Goal: Transaction & Acquisition: Purchase product/service

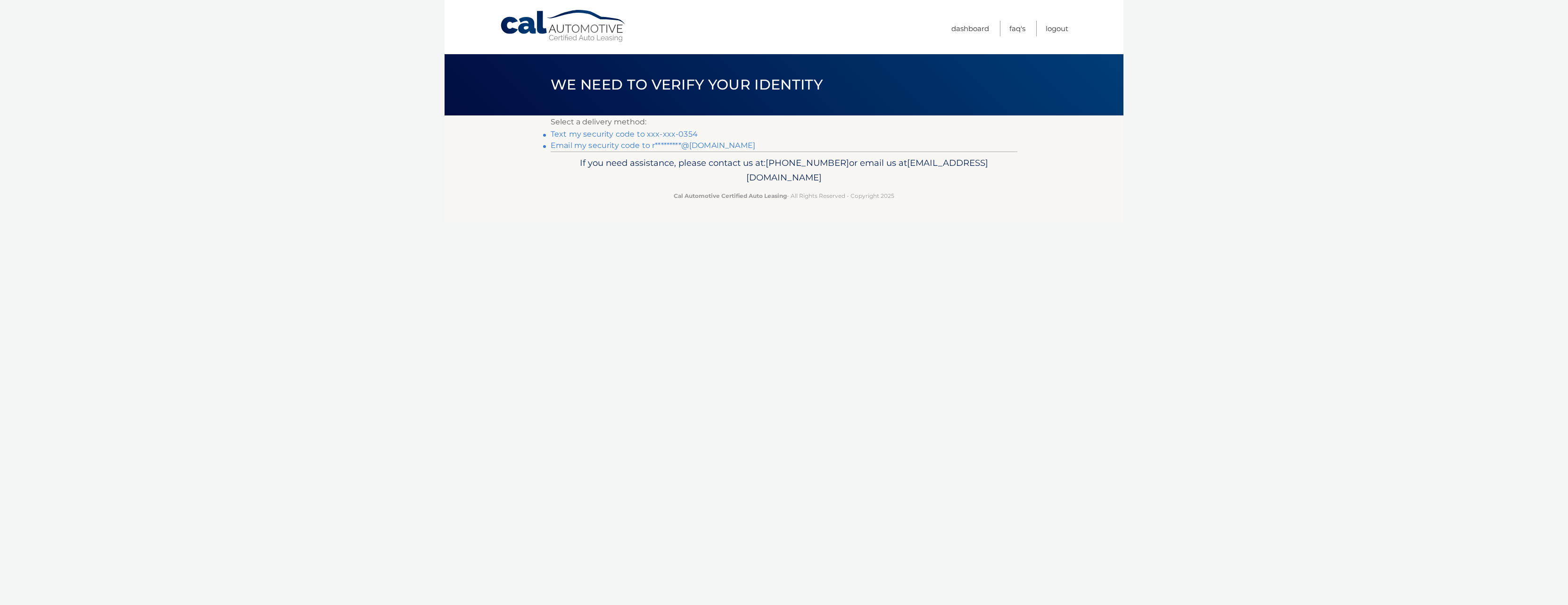
click at [635, 131] on link "Text my security code to xxx-xxx-0354" at bounding box center [625, 134] width 147 height 9
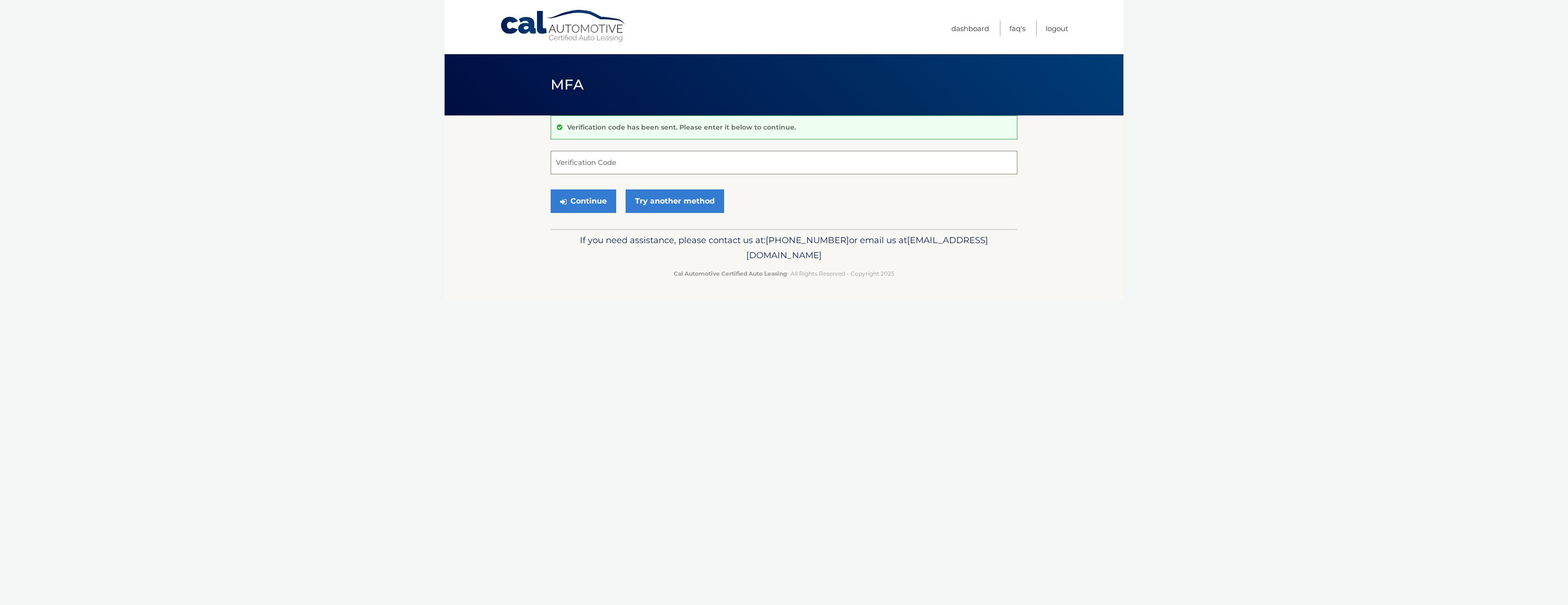
click at [578, 161] on input "Verification Code" at bounding box center [784, 163] width 467 height 24
type input "882010"
drag, startPoint x: 595, startPoint y: 196, endPoint x: 680, endPoint y: 189, distance: 85.3
click at [595, 195] on button "Continue" at bounding box center [584, 201] width 66 height 24
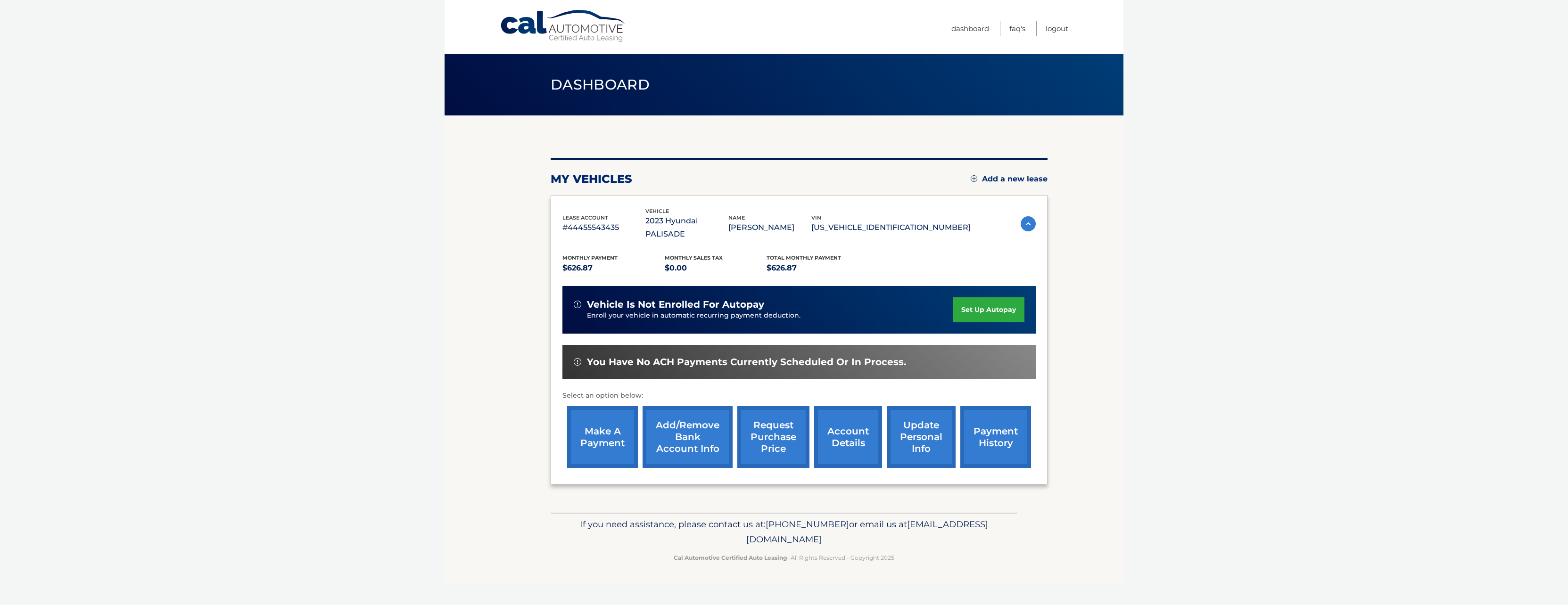
click at [598, 432] on link "make a payment" at bounding box center [603, 437] width 71 height 61
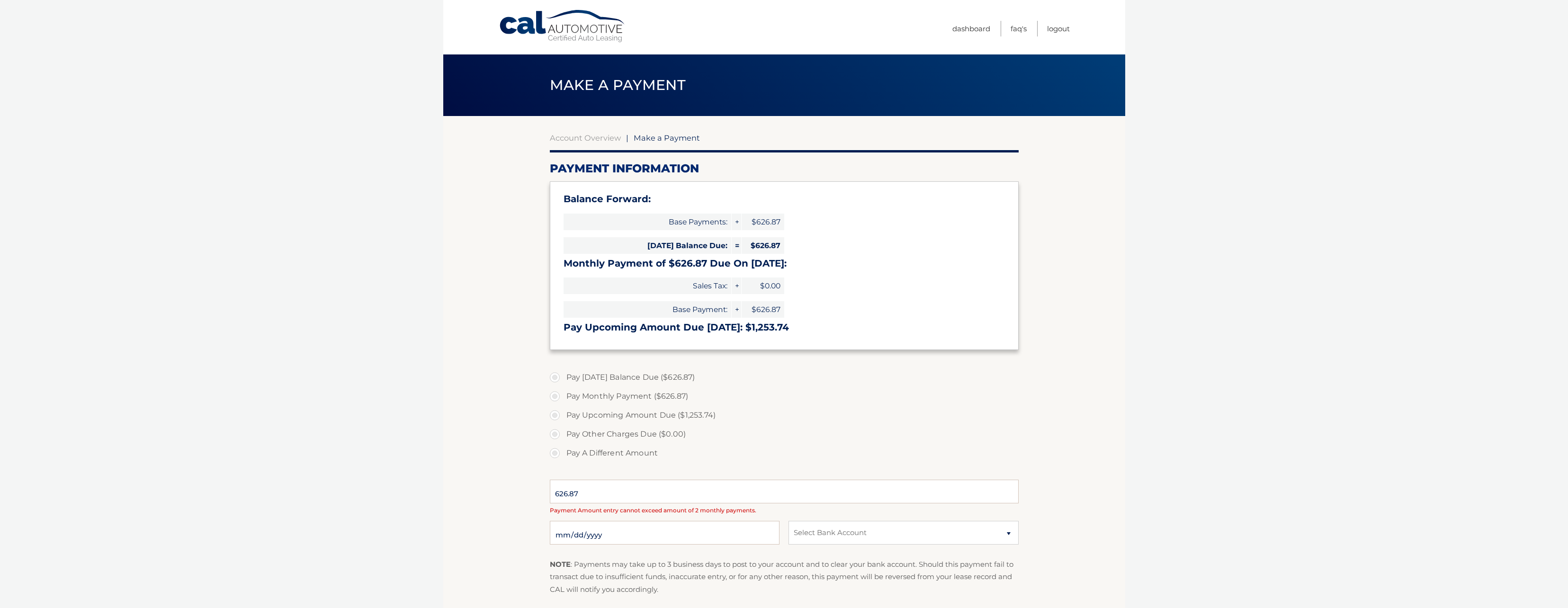
select select "YmY2Y2Y5OTMtYmFhZC00Mzc0LTgzZTItYjc5YWM3MDRlMzJm"
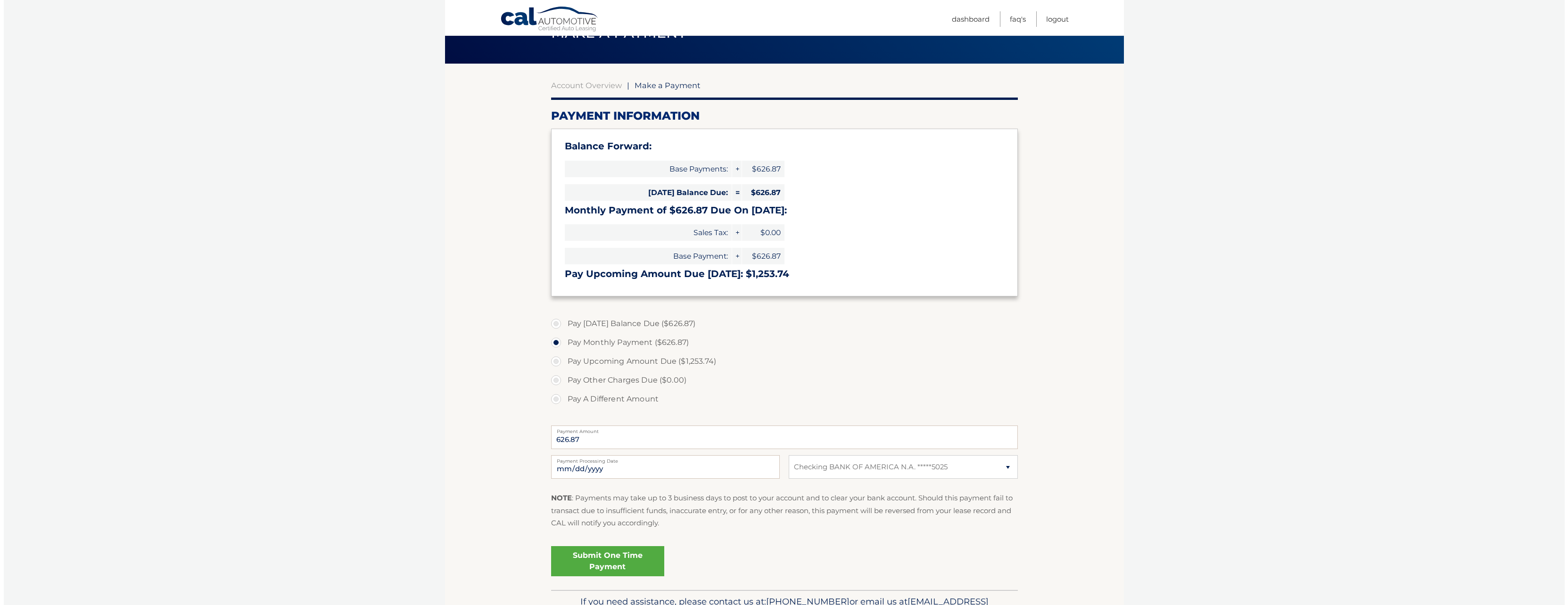
scroll to position [108, 0]
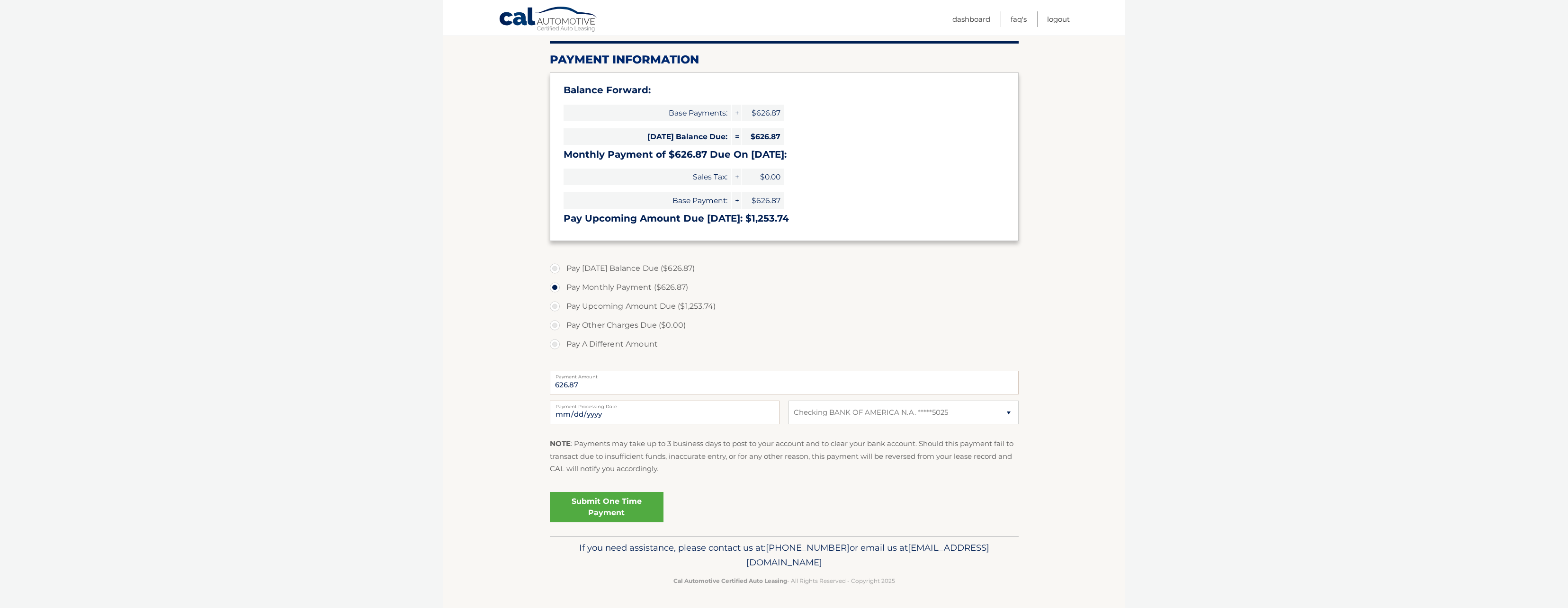
click at [619, 516] on link "Submit One Time Payment" at bounding box center [607, 508] width 114 height 31
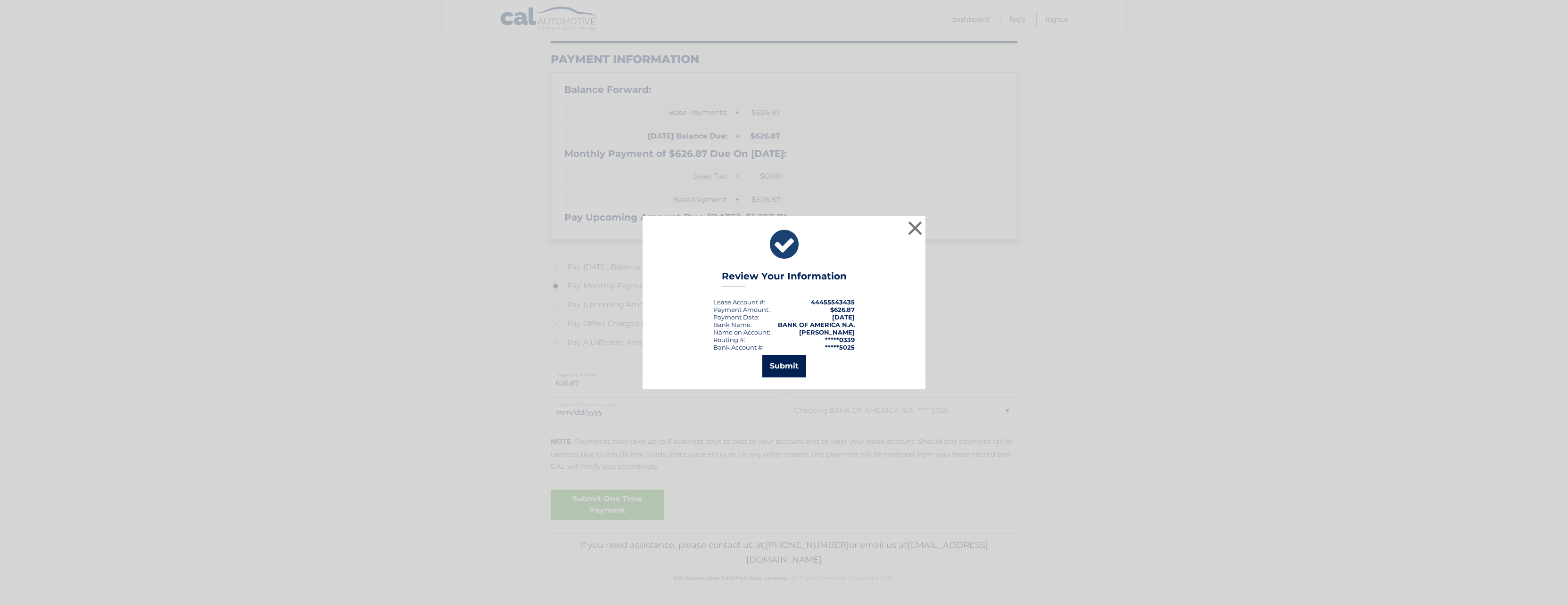
click at [782, 368] on button "Submit" at bounding box center [784, 366] width 44 height 23
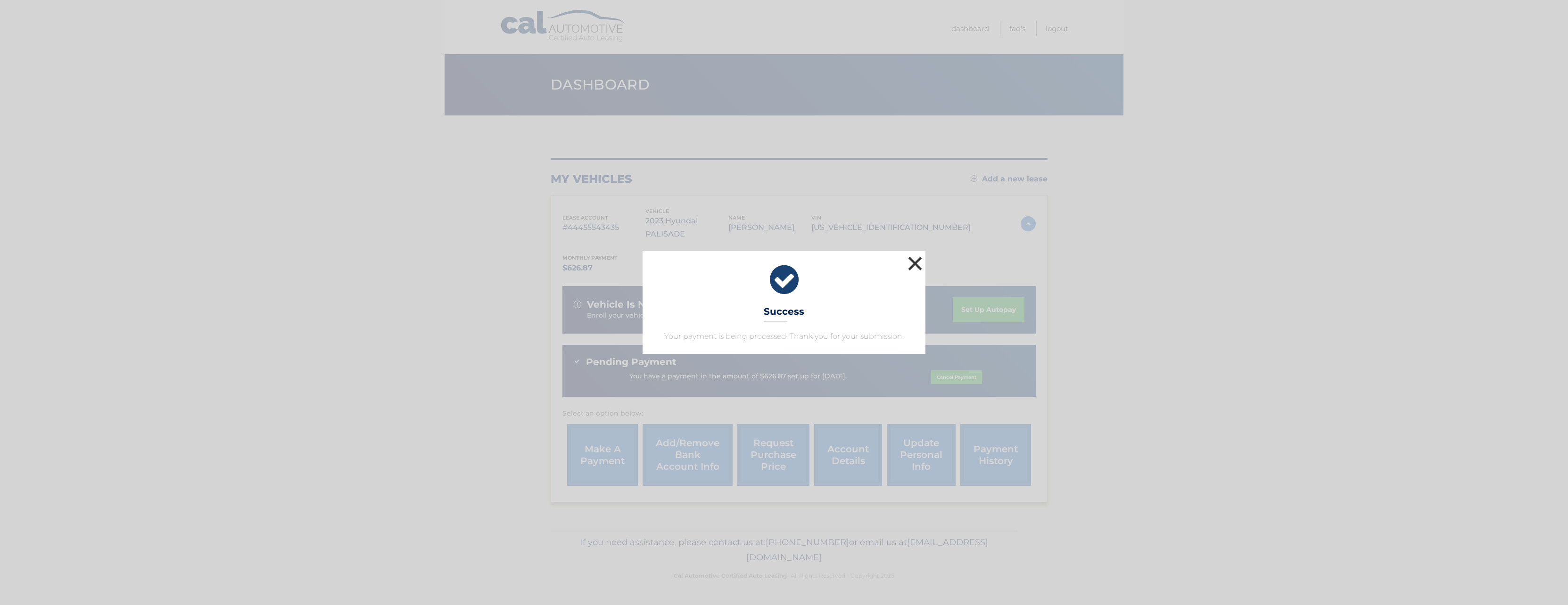
click at [911, 262] on button "×" at bounding box center [915, 263] width 19 height 19
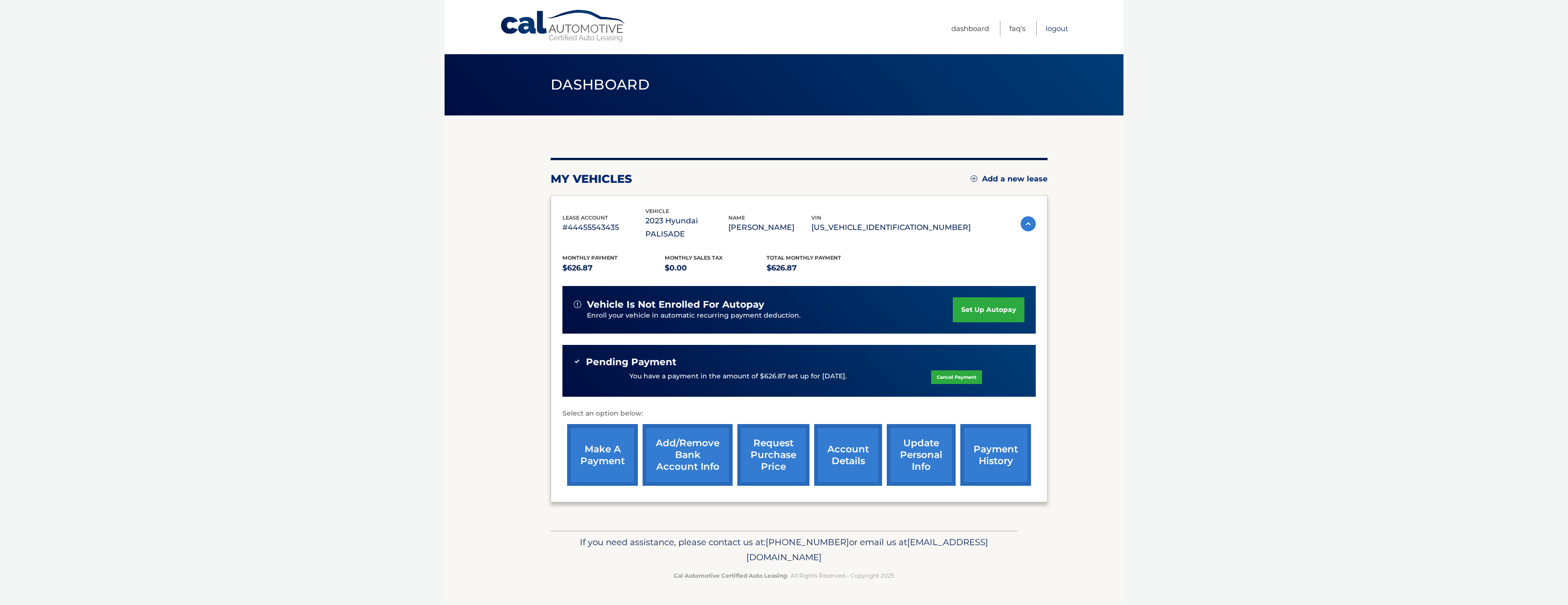
click at [1064, 30] on link "Logout" at bounding box center [1057, 29] width 23 height 16
